Goal: Information Seeking & Learning: Learn about a topic

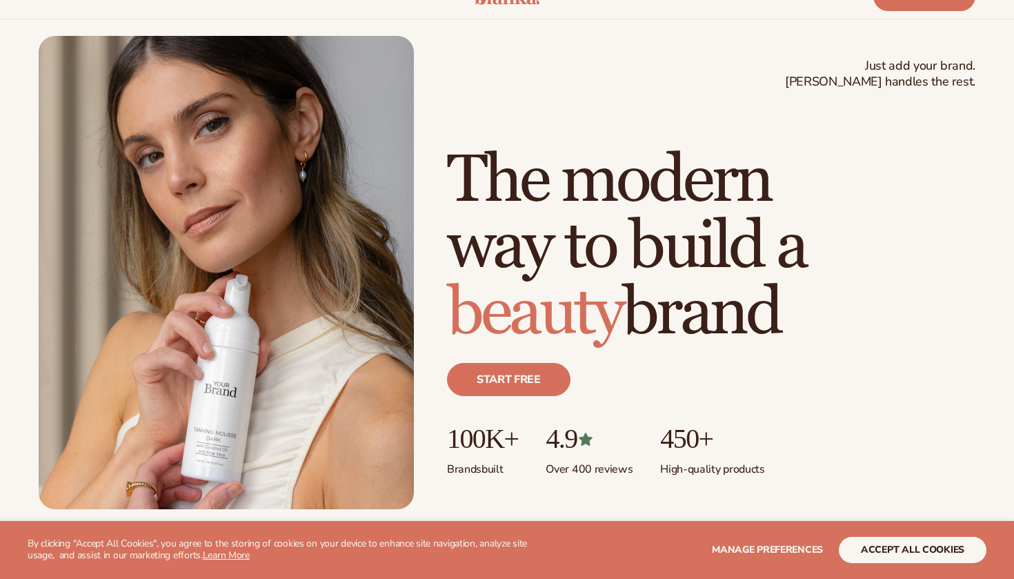
scroll to position [88, 0]
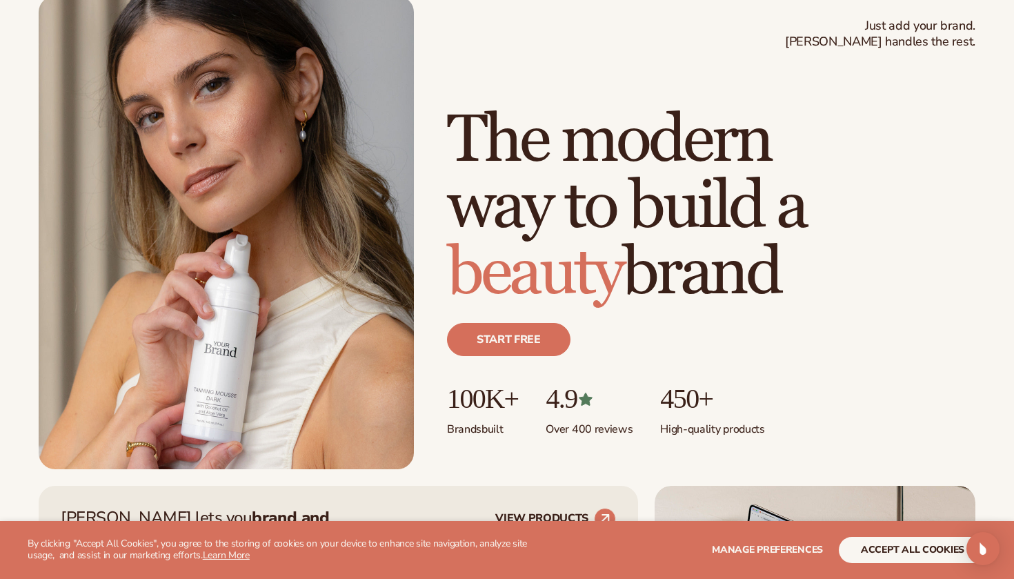
click at [917, 551] on button "accept all cookies" at bounding box center [913, 549] width 148 height 26
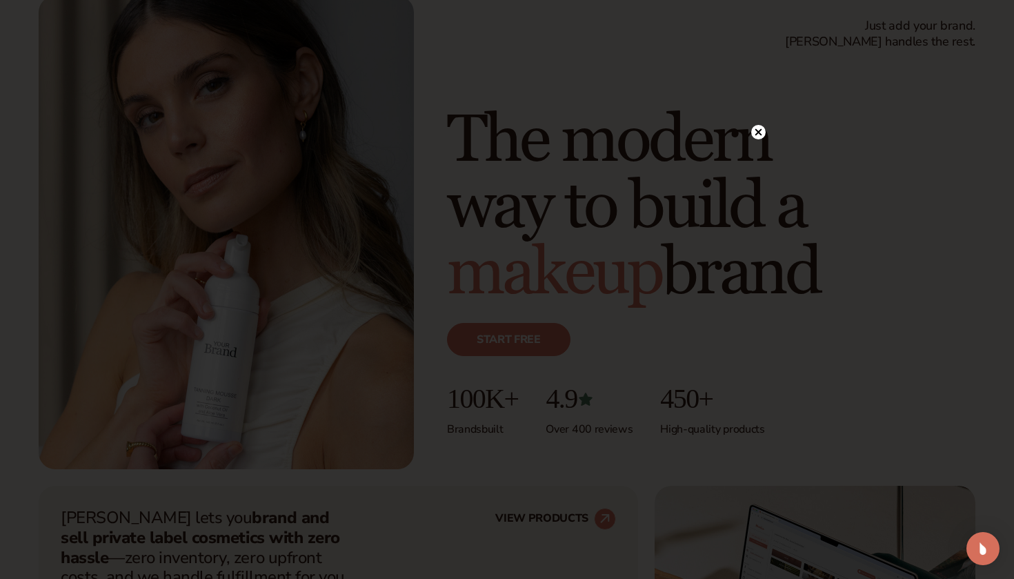
click at [757, 134] on circle at bounding box center [758, 132] width 14 height 14
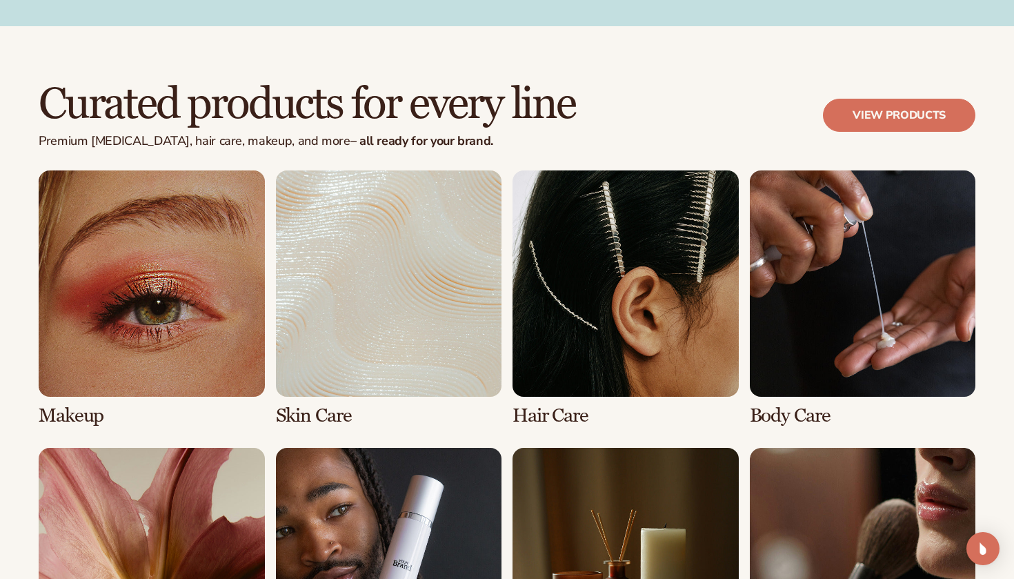
scroll to position [2585, 0]
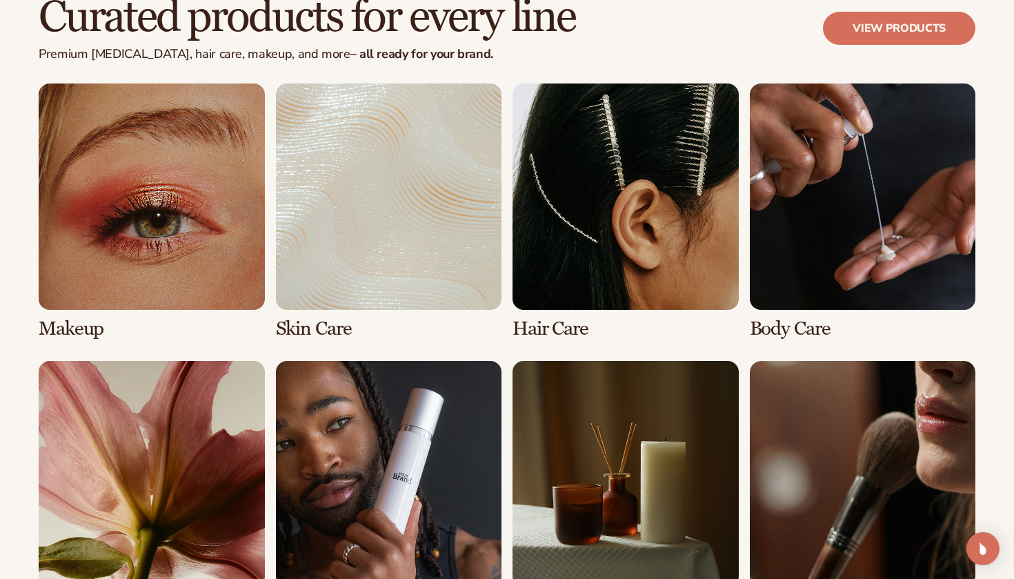
click at [382, 208] on link "2 / 8" at bounding box center [389, 210] width 226 height 255
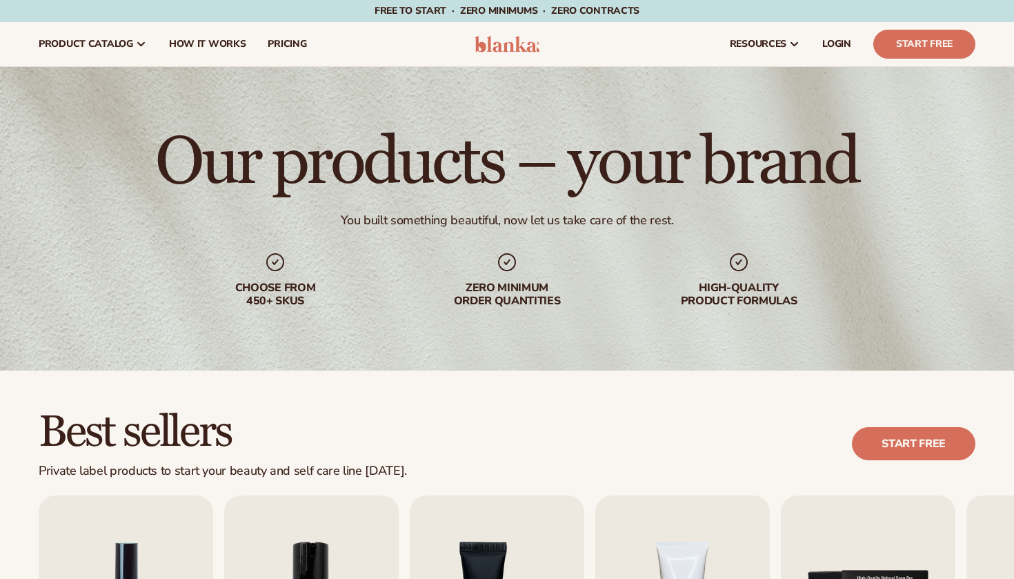
scroll to position [288, 0]
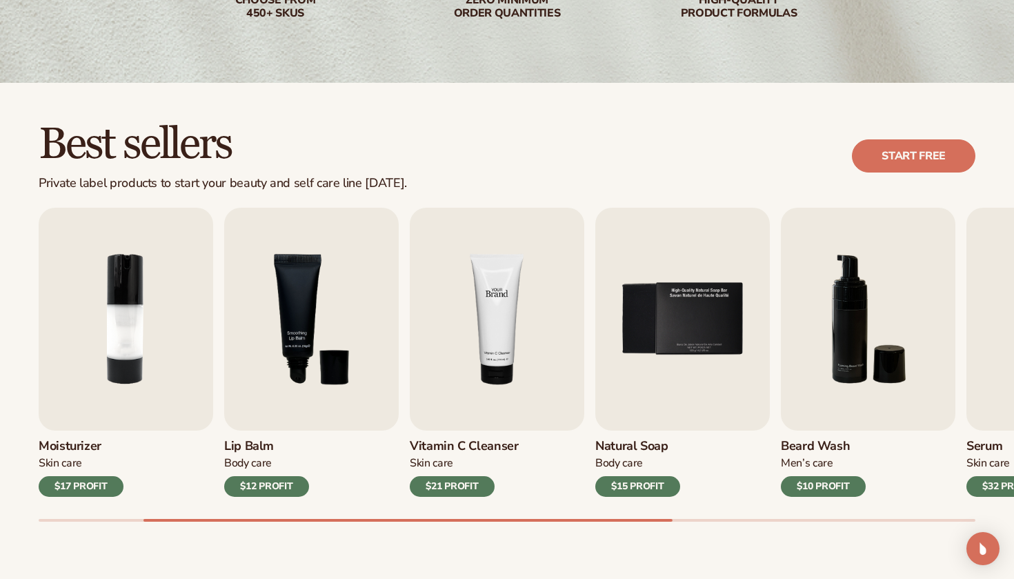
click at [496, 342] on img "4 / 9" at bounding box center [497, 319] width 174 height 223
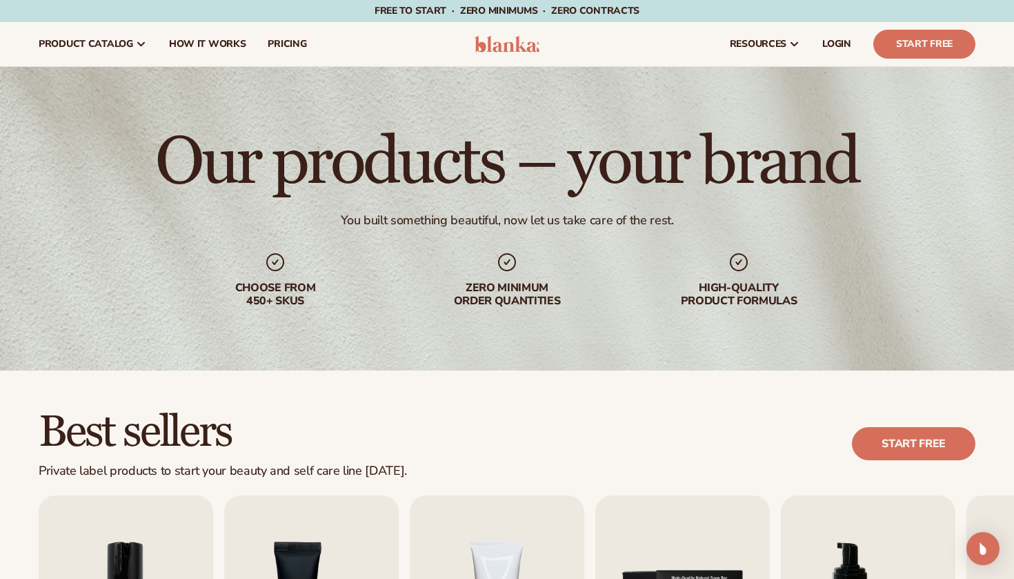
scroll to position [0, 0]
click at [518, 50] on img at bounding box center [507, 44] width 66 height 17
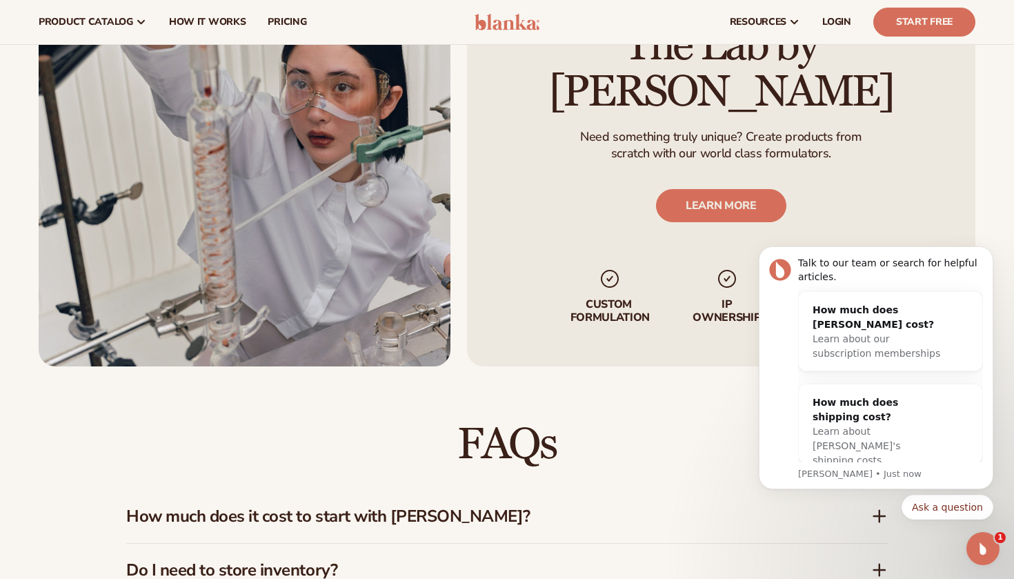
scroll to position [1507, 0]
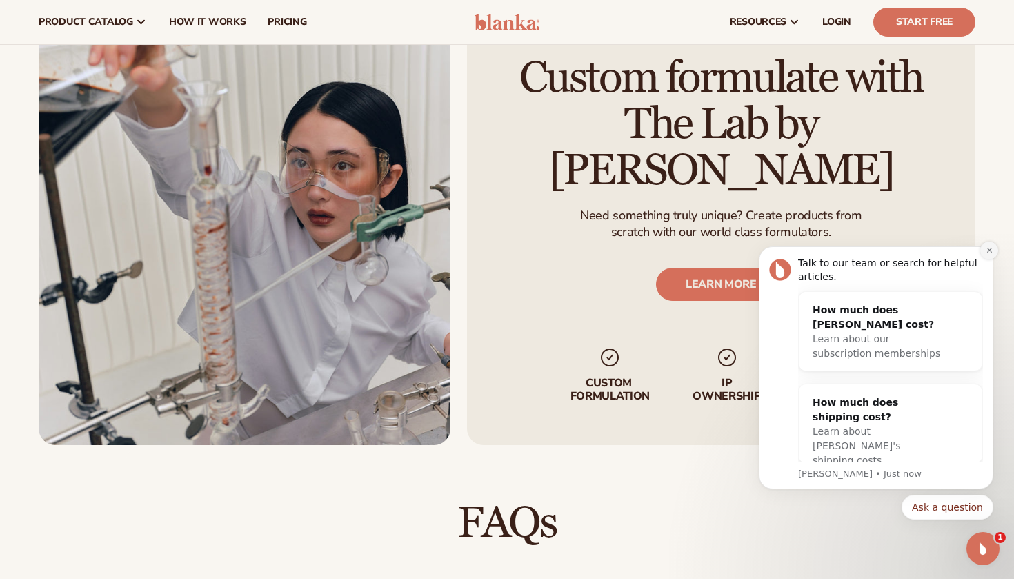
click at [990, 252] on icon "Dismiss notification" at bounding box center [989, 250] width 8 height 8
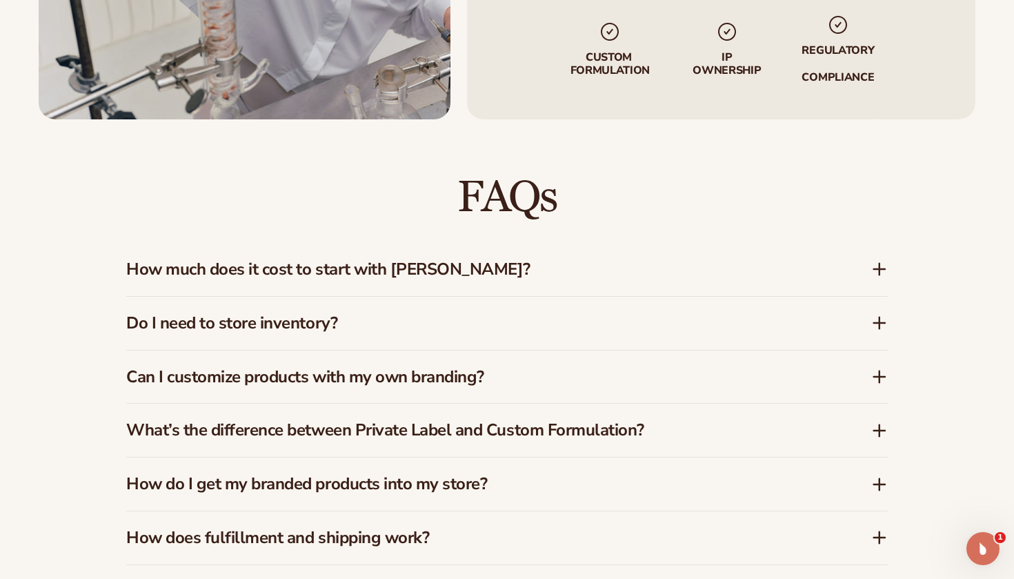
scroll to position [1859, 0]
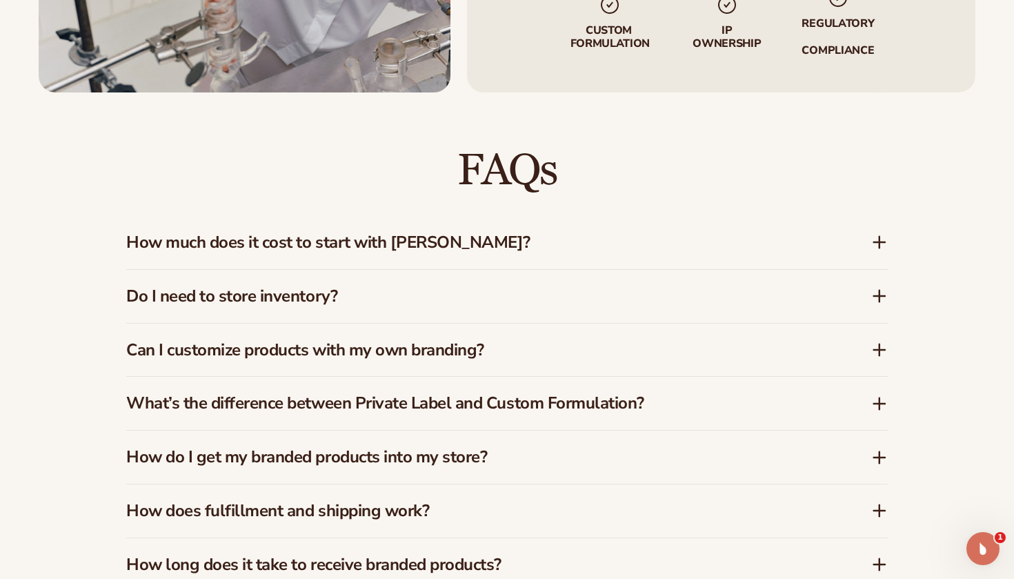
click at [662, 229] on div "How much does it cost to start with Blanka?" at bounding box center [506, 242] width 761 height 53
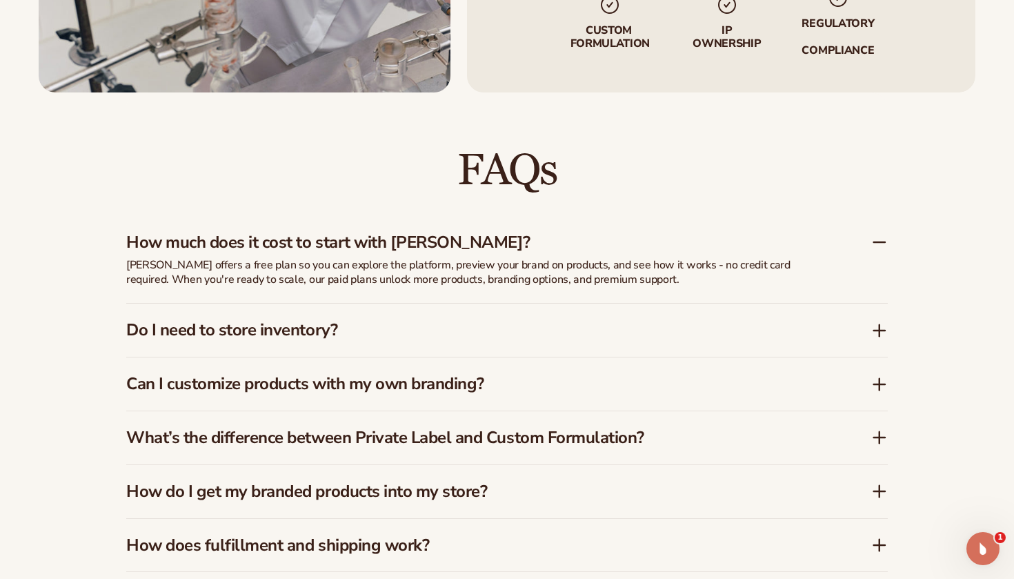
click at [662, 229] on div "How much does it cost to start with Blanka?" at bounding box center [506, 237] width 761 height 42
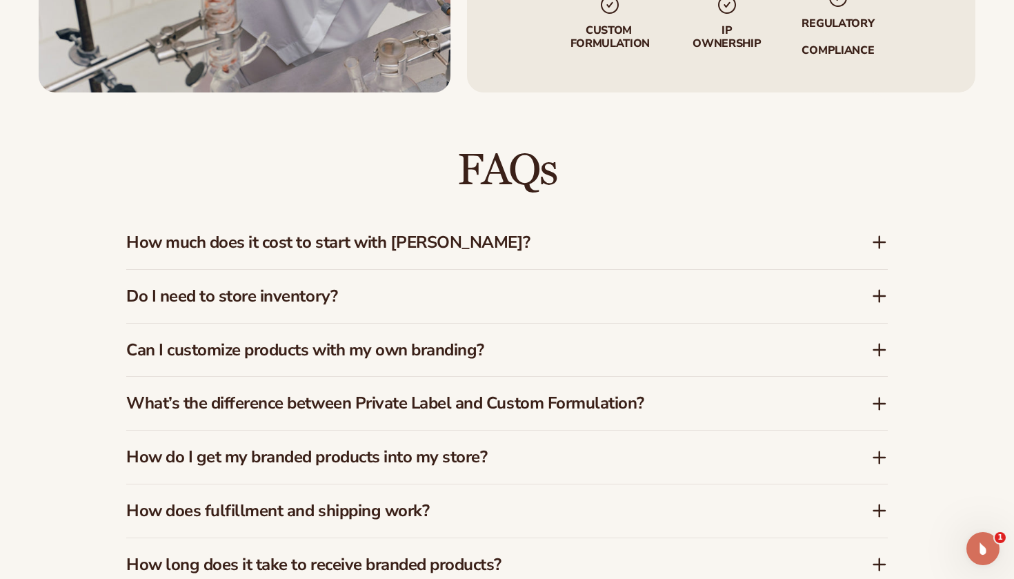
click at [643, 281] on div "Do I need to store inventory?" at bounding box center [506, 296] width 761 height 53
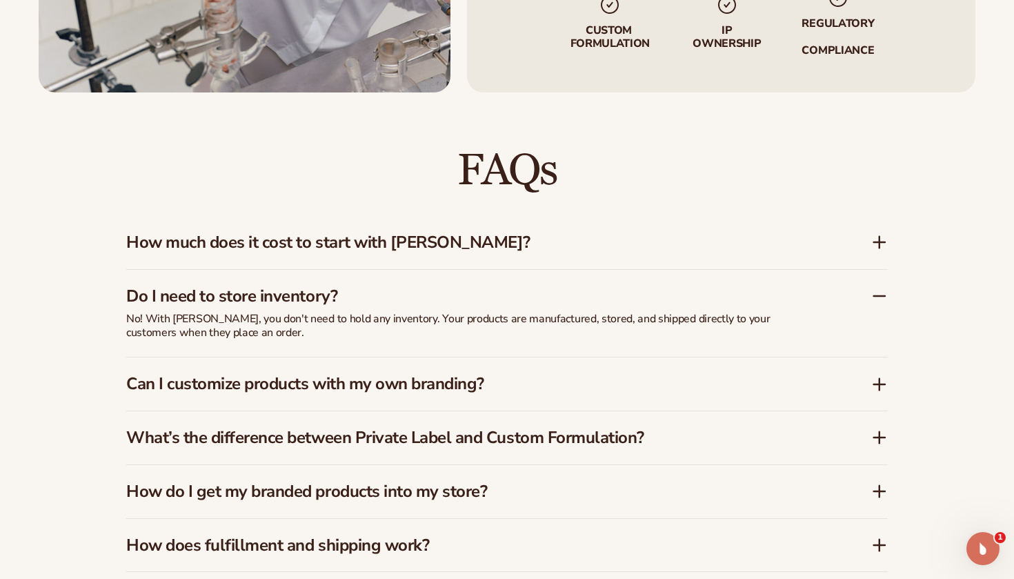
click at [643, 281] on div "Do I need to store inventory?" at bounding box center [506, 291] width 761 height 42
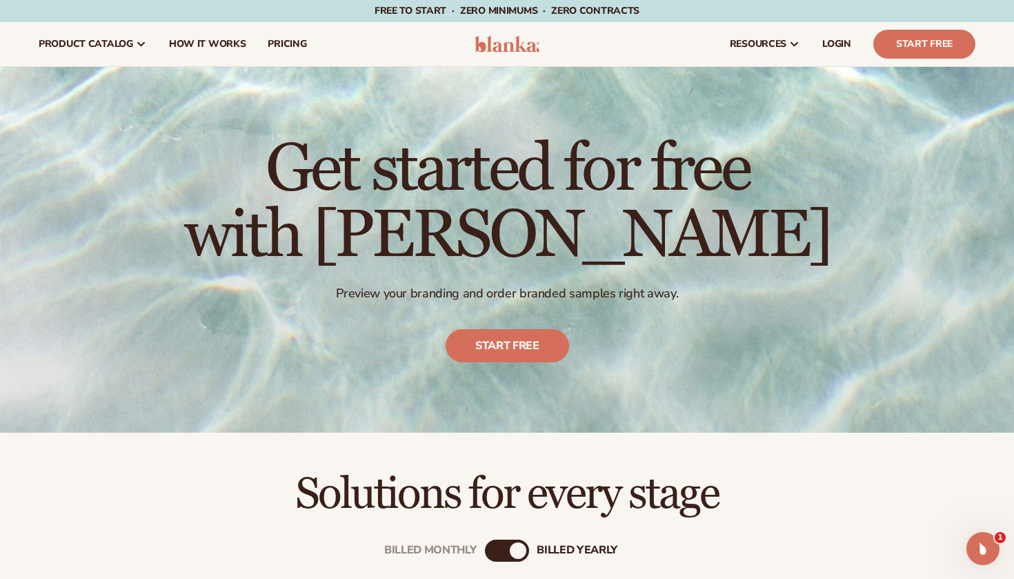
scroll to position [0, 0]
click at [225, 44] on span "How It Works" at bounding box center [207, 44] width 77 height 11
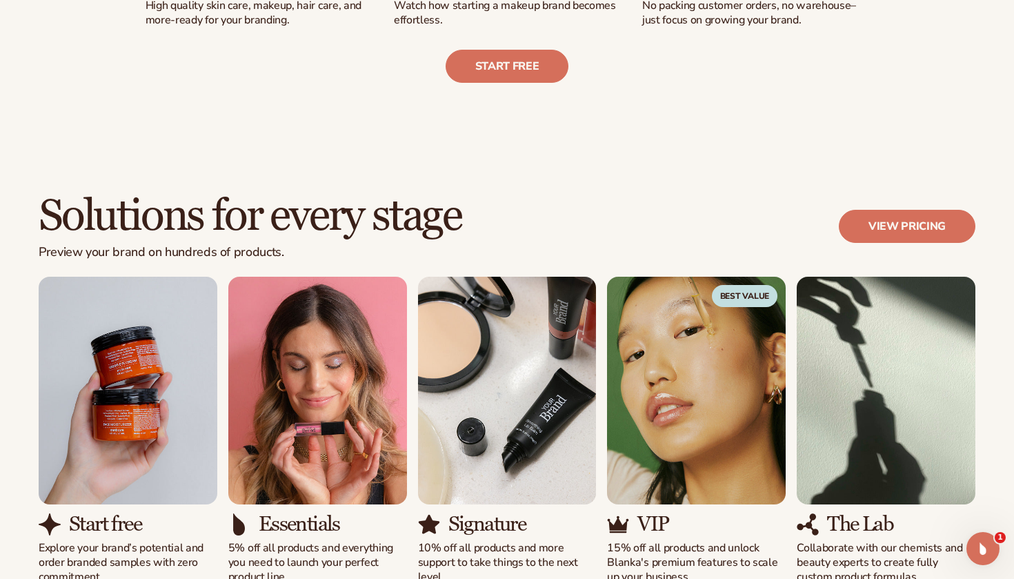
scroll to position [757, 0]
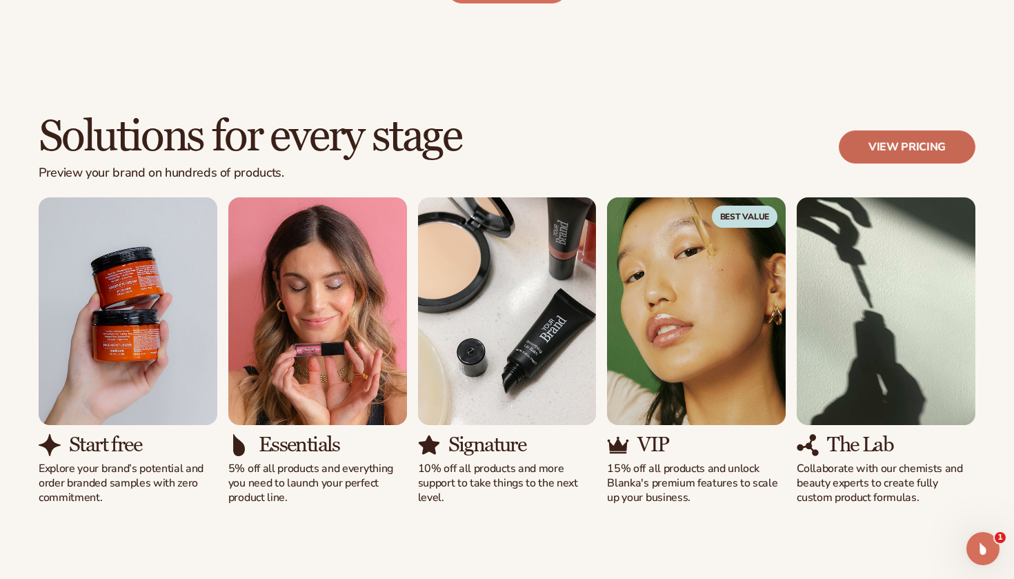
click at [887, 147] on link "View pricing" at bounding box center [907, 146] width 137 height 33
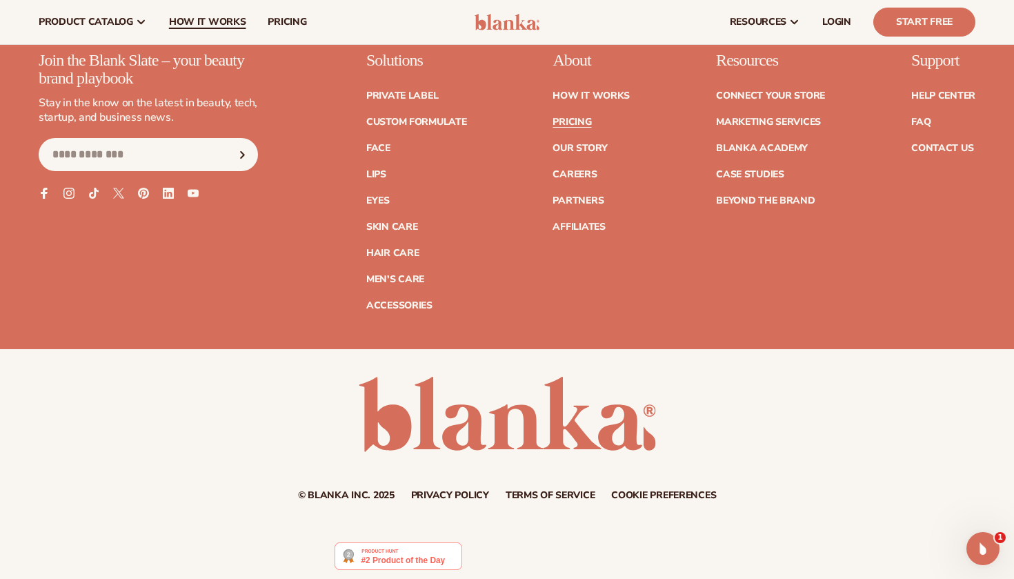
scroll to position [2882, 0]
click at [390, 223] on link "Skin Care" at bounding box center [391, 228] width 51 height 10
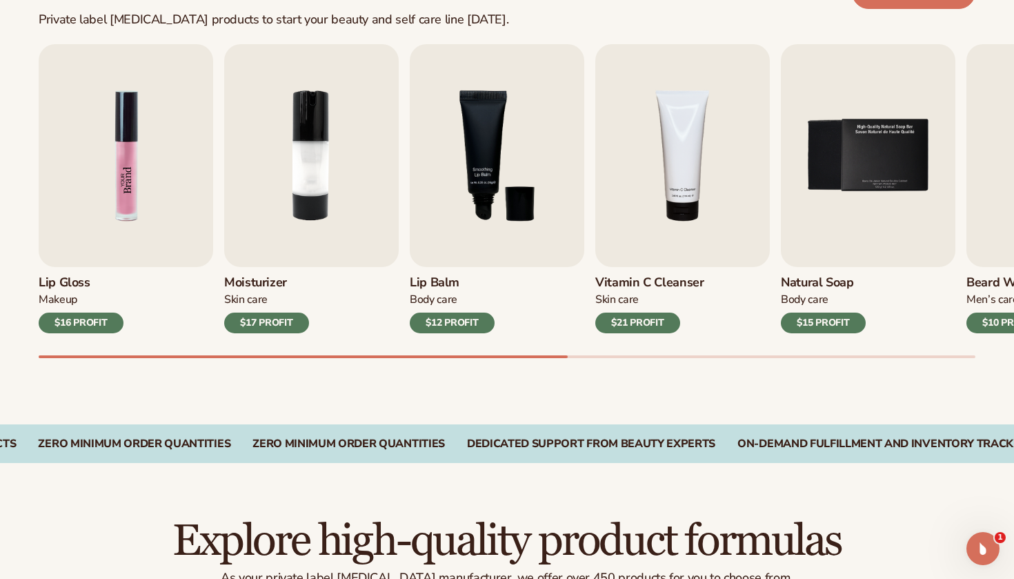
click at [88, 180] on img "1 / 9" at bounding box center [126, 155] width 174 height 223
click at [170, 181] on img "1 / 9" at bounding box center [126, 155] width 174 height 223
click at [288, 315] on div "$17 PROFIT" at bounding box center [266, 322] width 85 height 21
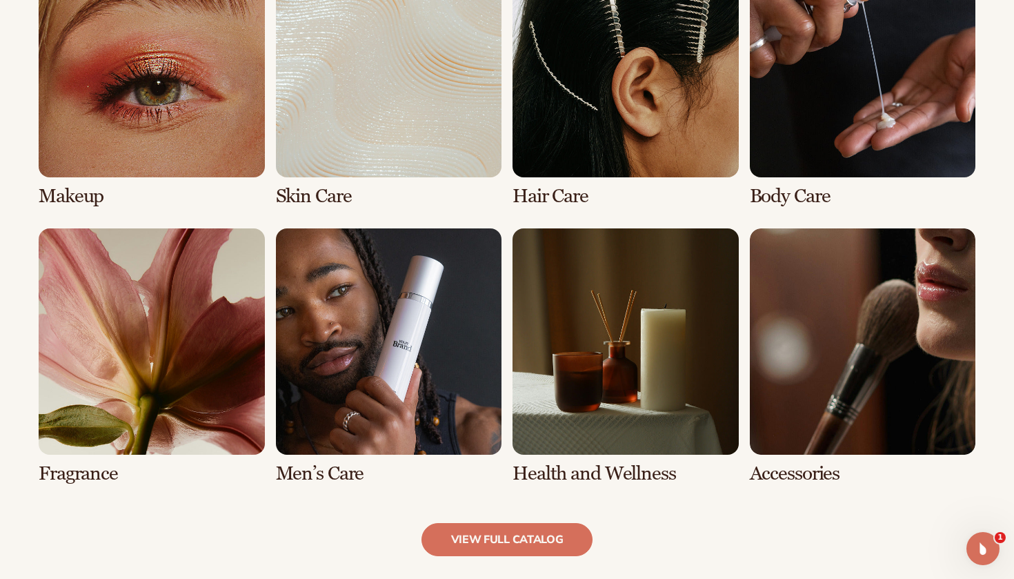
scroll to position [1478, 0]
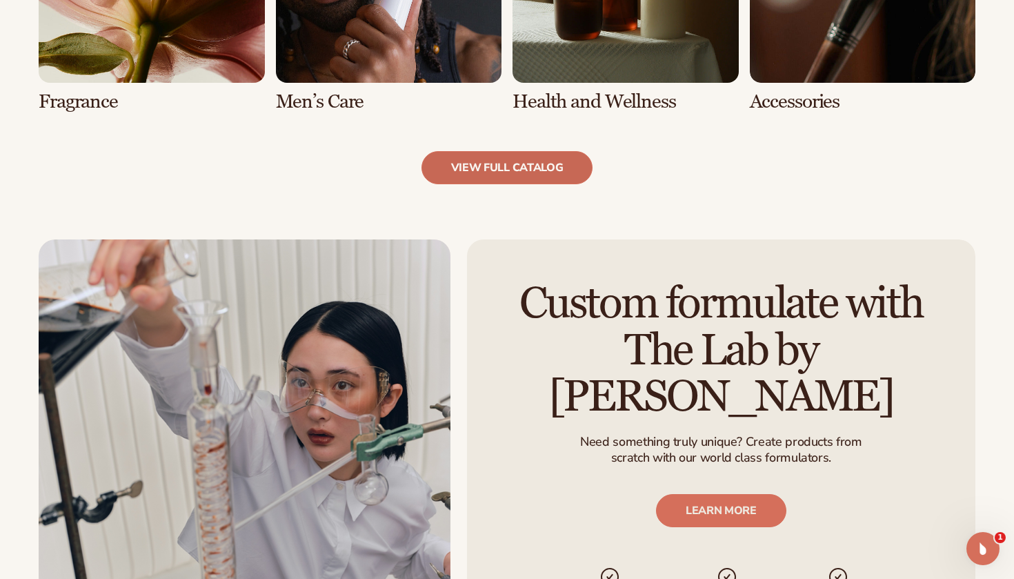
click at [469, 170] on link "view full catalog" at bounding box center [507, 167] width 172 height 33
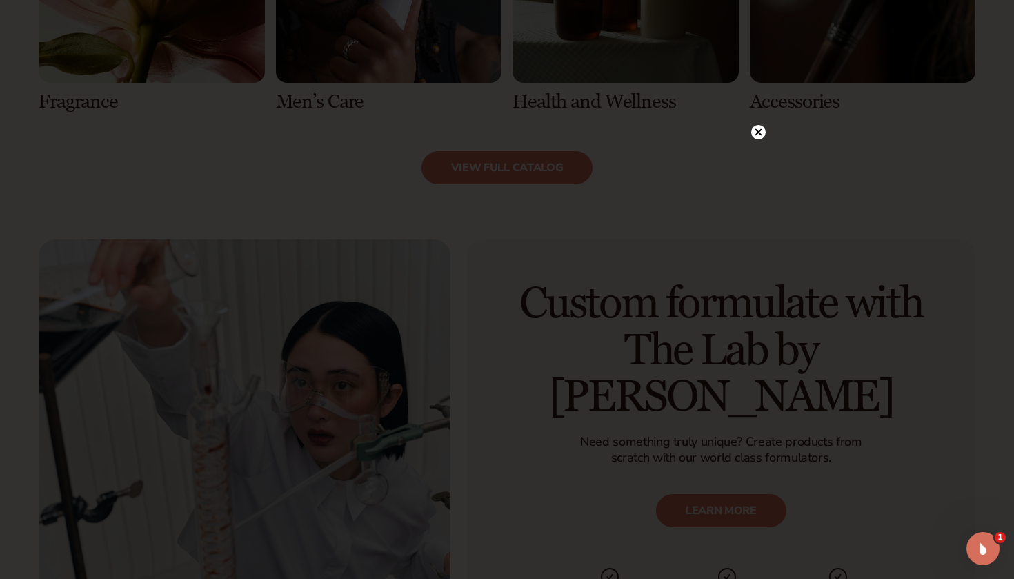
click at [758, 133] on icon at bounding box center [758, 132] width 7 height 7
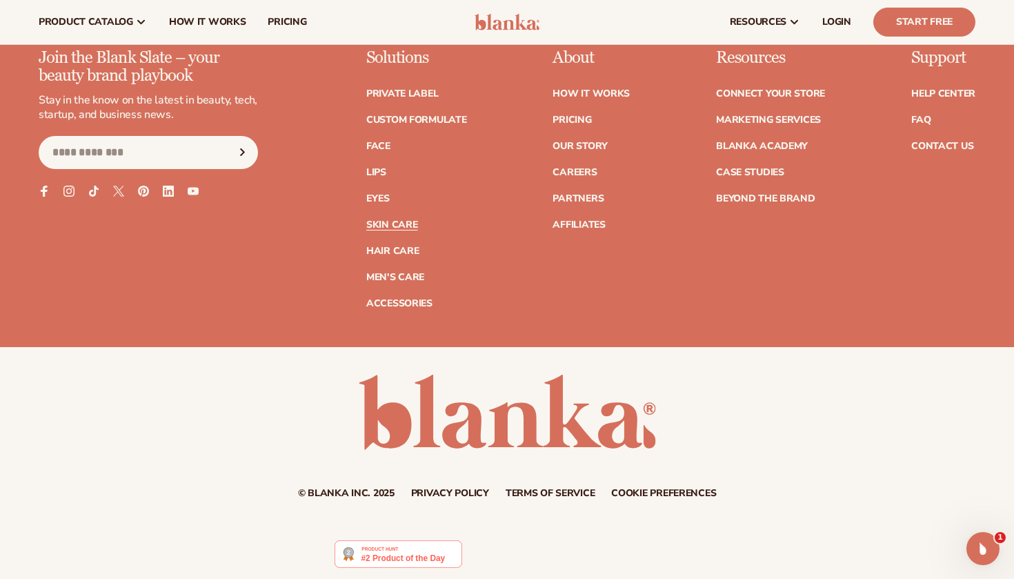
scroll to position [2737, 0]
click at [398, 116] on link "Custom formulate" at bounding box center [416, 121] width 101 height 10
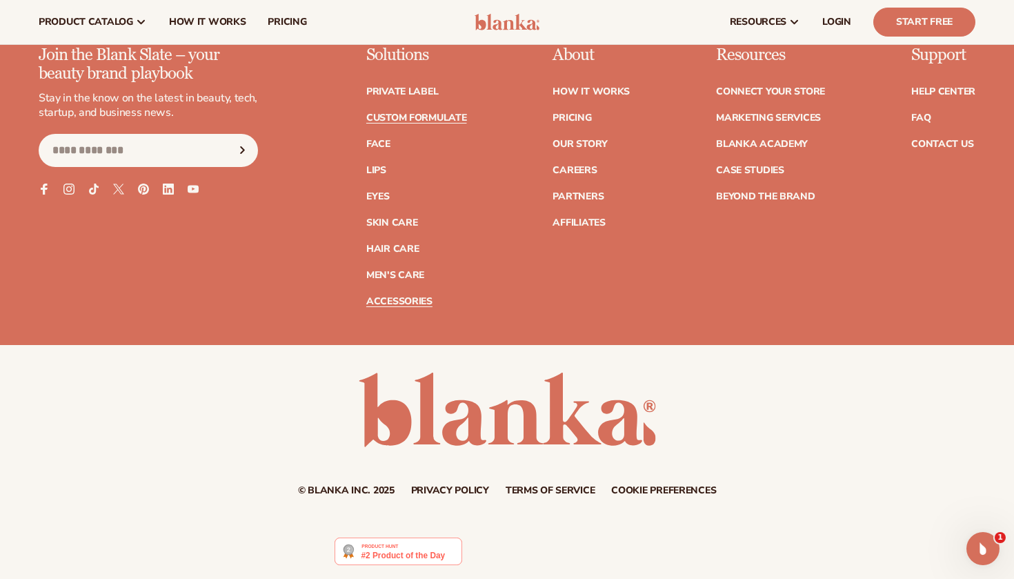
scroll to position [2049, 0]
click at [415, 305] on link "Accessories" at bounding box center [399, 302] width 66 height 10
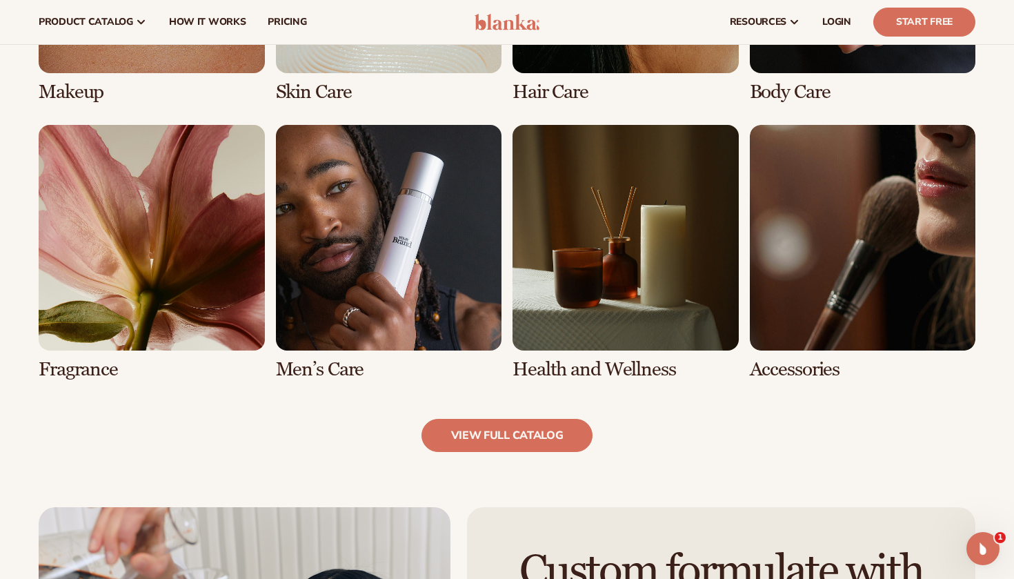
scroll to position [1189, 0]
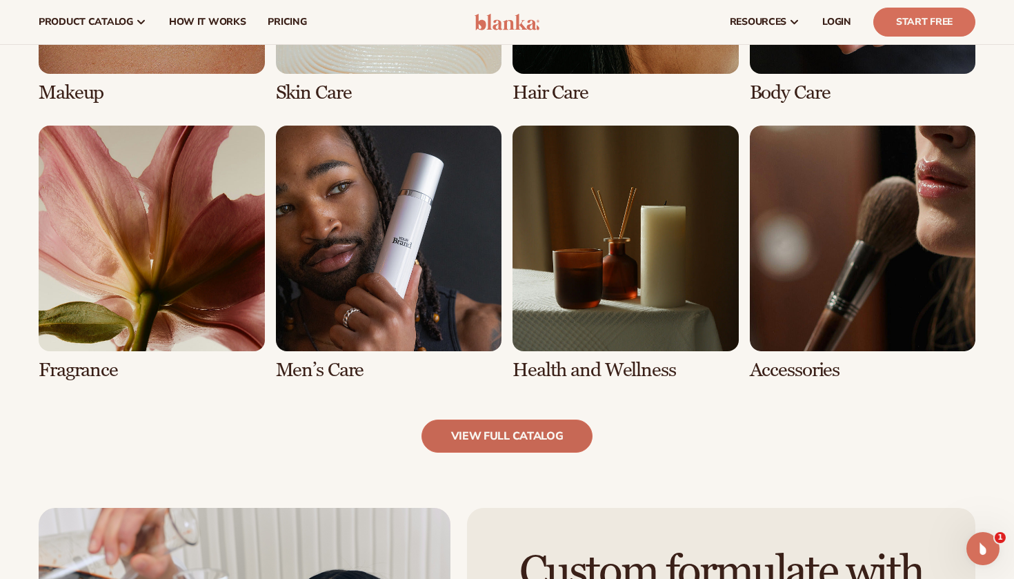
click at [484, 440] on link "view full catalog" at bounding box center [507, 435] width 172 height 33
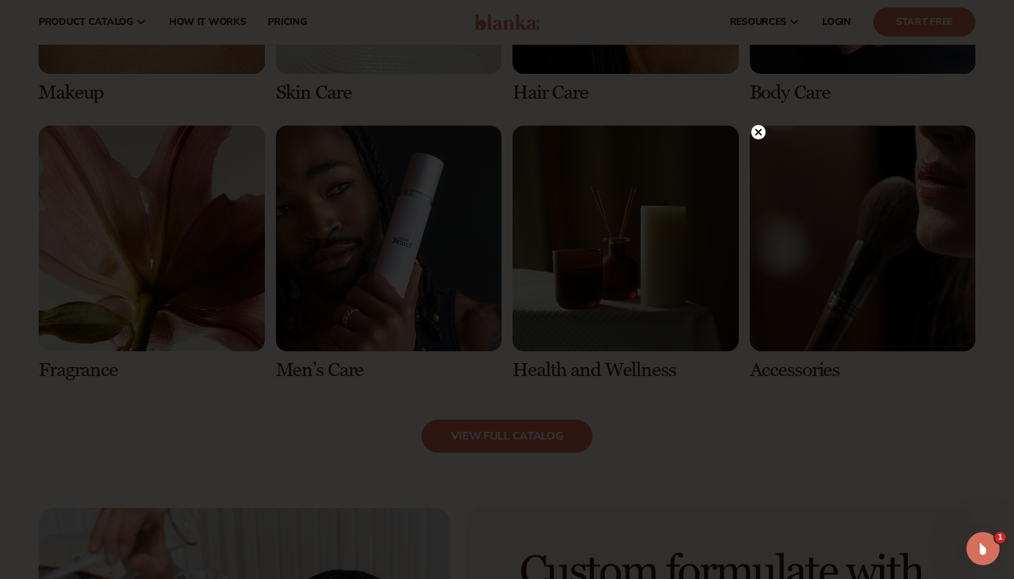
click at [759, 131] on icon at bounding box center [758, 132] width 14 height 14
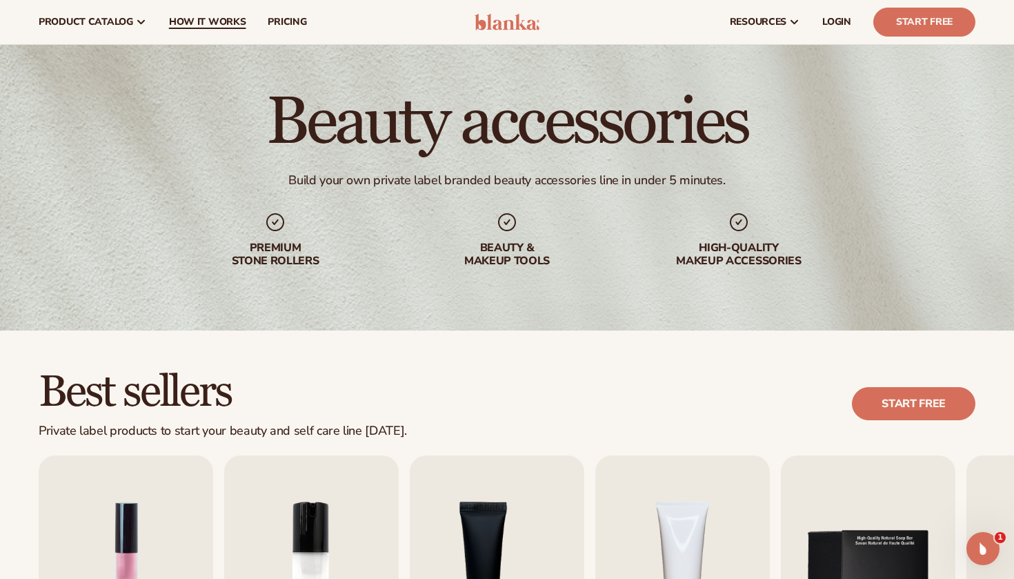
scroll to position [0, 0]
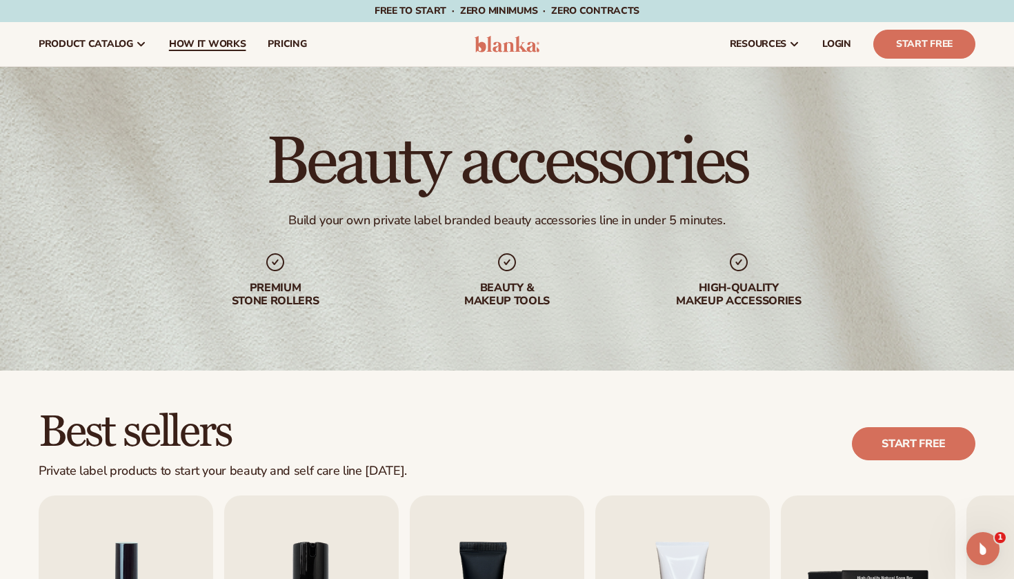
click at [212, 40] on span "How It Works" at bounding box center [207, 44] width 77 height 11
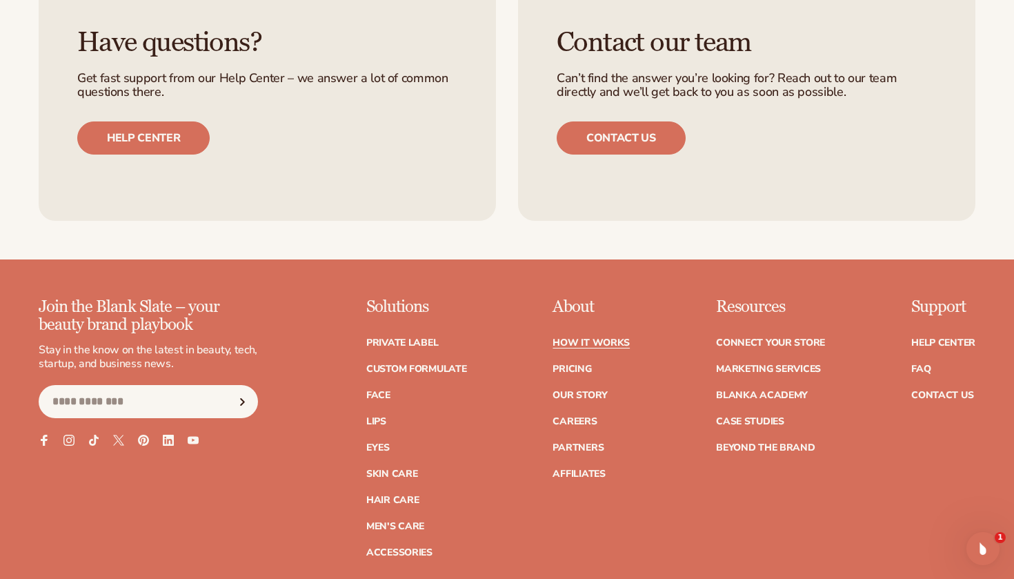
scroll to position [3035, 0]
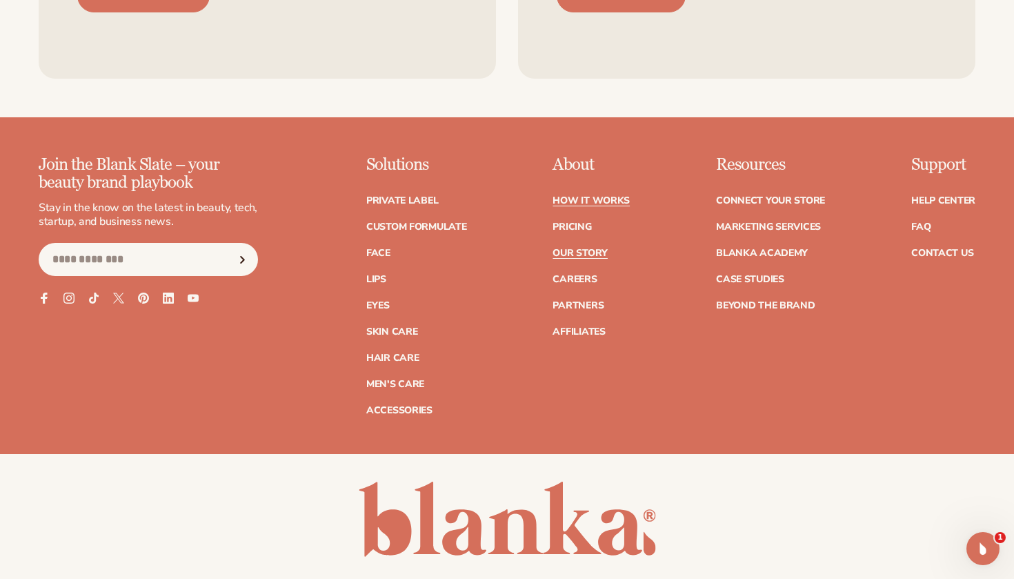
click at [585, 248] on link "Our Story" at bounding box center [579, 253] width 54 height 10
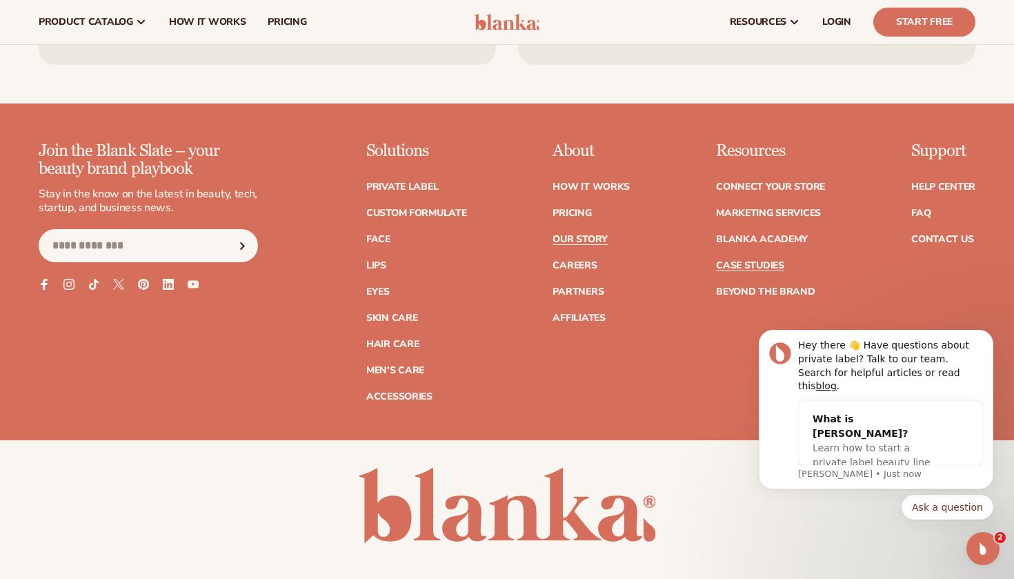
click at [752, 261] on link "Case Studies" at bounding box center [750, 266] width 68 height 10
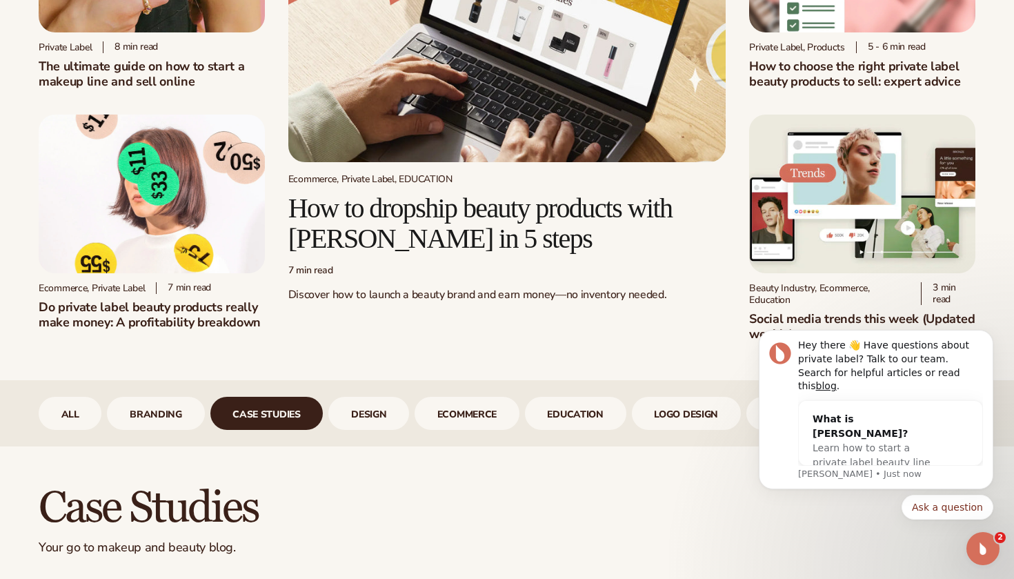
scroll to position [342, 0]
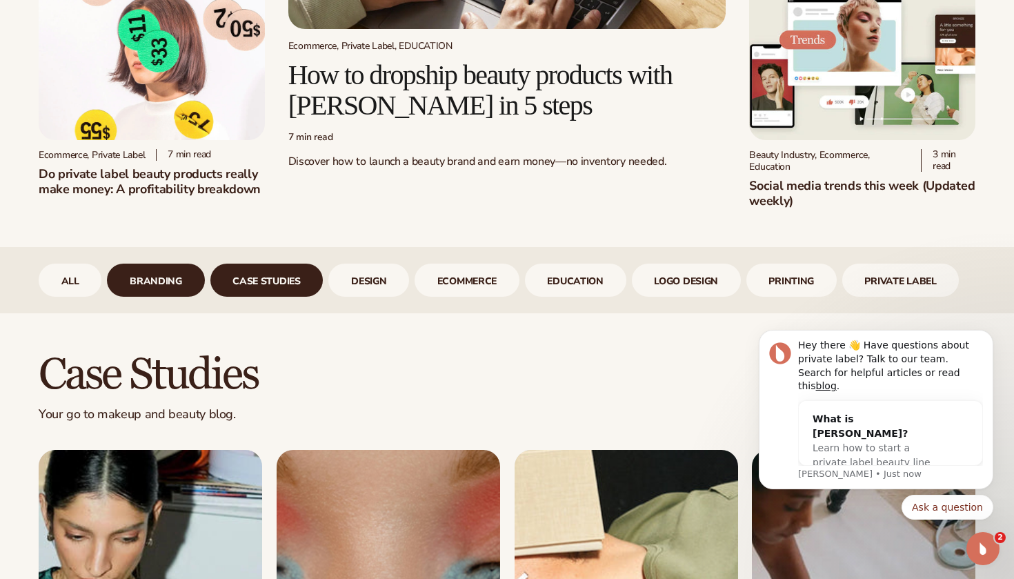
click at [152, 280] on link "branding" at bounding box center [155, 279] width 97 height 33
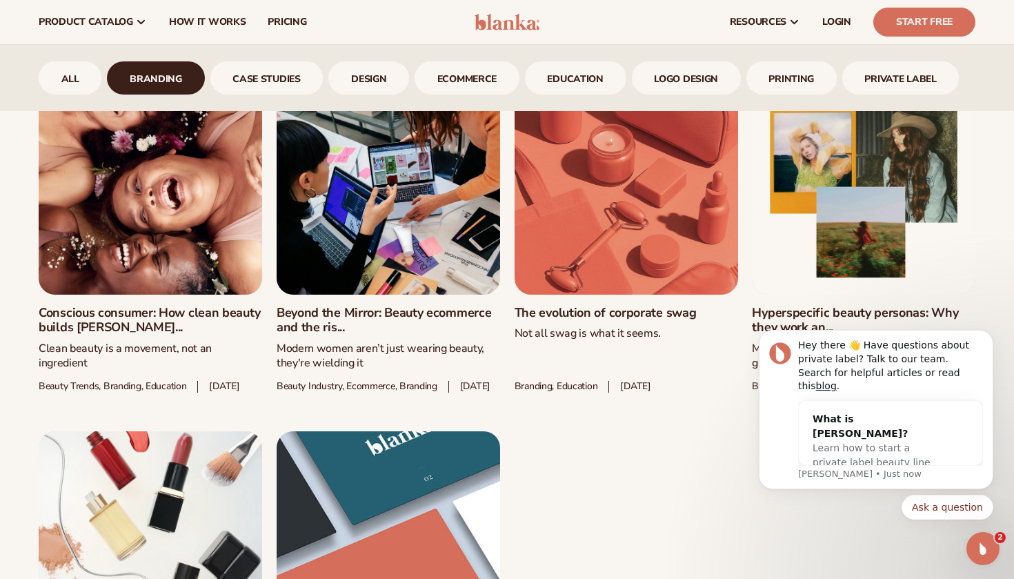
scroll to position [503, 0]
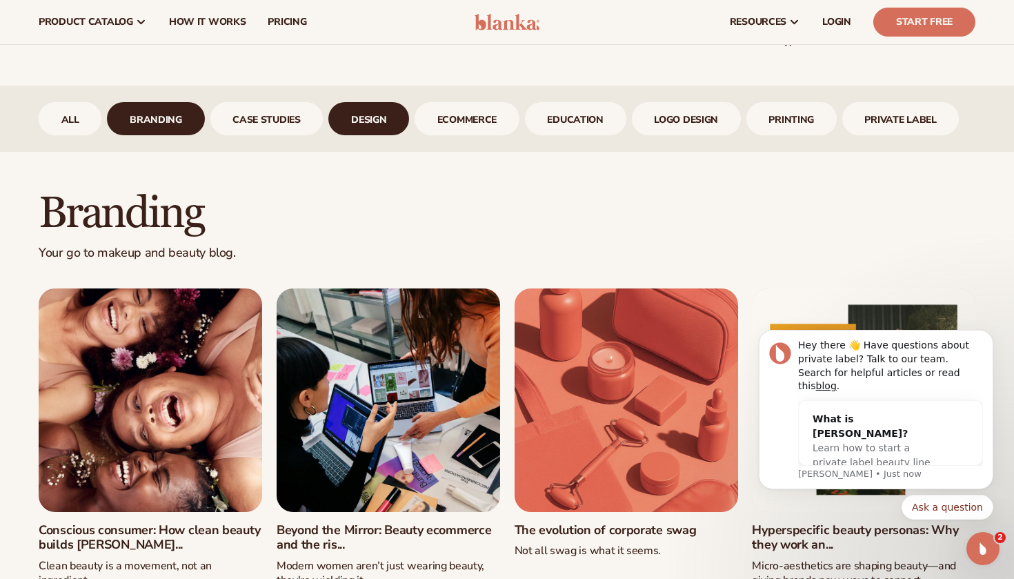
click at [365, 125] on link "design" at bounding box center [368, 118] width 81 height 33
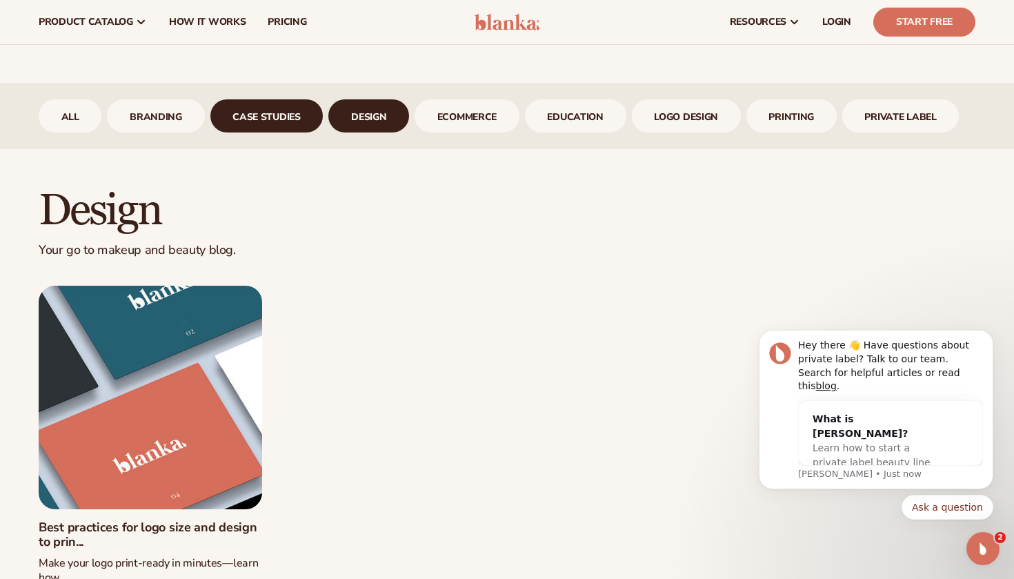
scroll to position [496, 0]
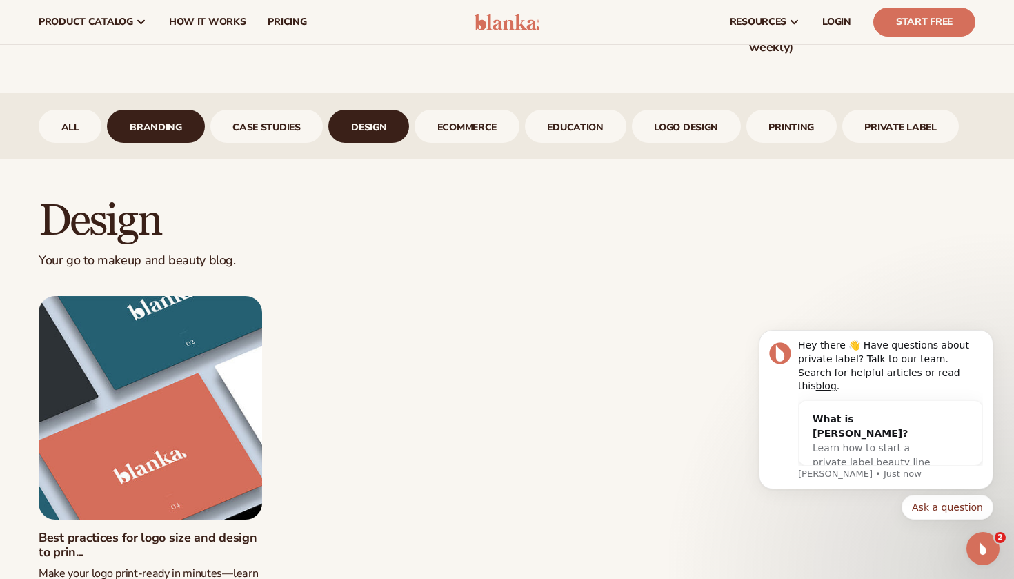
click at [170, 132] on link "branding" at bounding box center [155, 126] width 97 height 33
